Goal: Check status: Check status

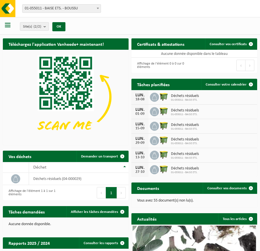
click at [153, 72] on div "Affichage de l'élément 0 à 0 sur 0 éléments" at bounding box center [162, 65] width 63 height 15
click at [218, 81] on link "Consulter votre calendrier" at bounding box center [228, 84] width 55 height 11
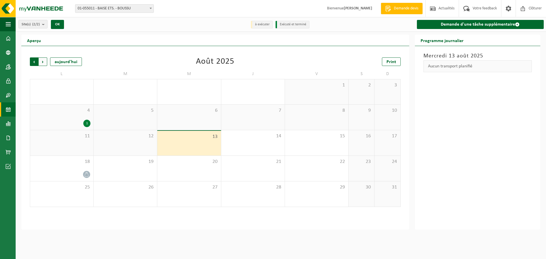
click at [44, 61] on span "Suivant" at bounding box center [43, 61] width 9 height 9
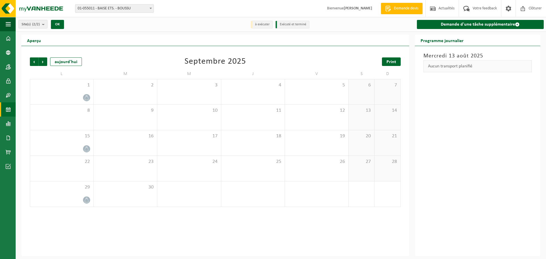
click at [264, 63] on span "Print" at bounding box center [392, 62] width 10 height 5
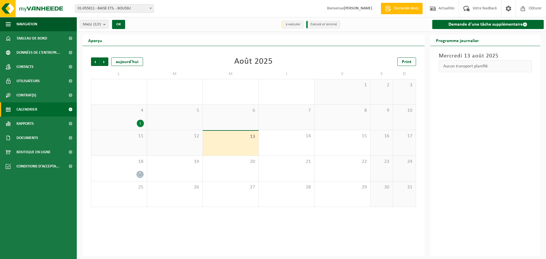
click at [216, 139] on span "13" at bounding box center [231, 137] width 50 height 6
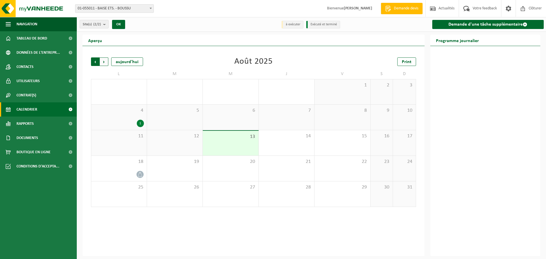
click at [105, 57] on span "Suivant" at bounding box center [104, 61] width 9 height 9
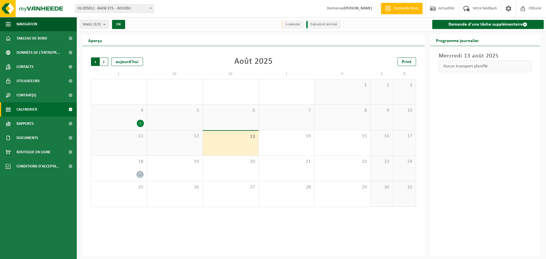
click at [101, 60] on span "Suivant" at bounding box center [104, 61] width 9 height 9
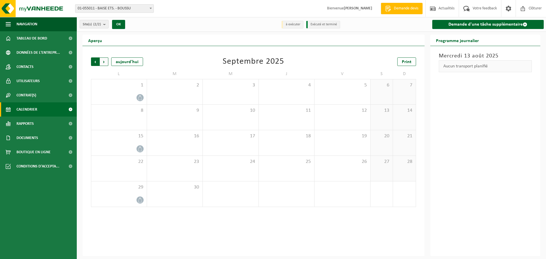
click at [102, 61] on span "Suivant" at bounding box center [104, 61] width 9 height 9
click at [103, 67] on div "Précédent Suivant [DATE] [DATE] Print L M M J V S D 29 30 1 2 3 4 5 6 7 8 9 10 …" at bounding box center [253, 132] width 331 height 161
click at [102, 63] on span "Suivant" at bounding box center [104, 61] width 9 height 9
